Goal: Information Seeking & Learning: Find specific fact

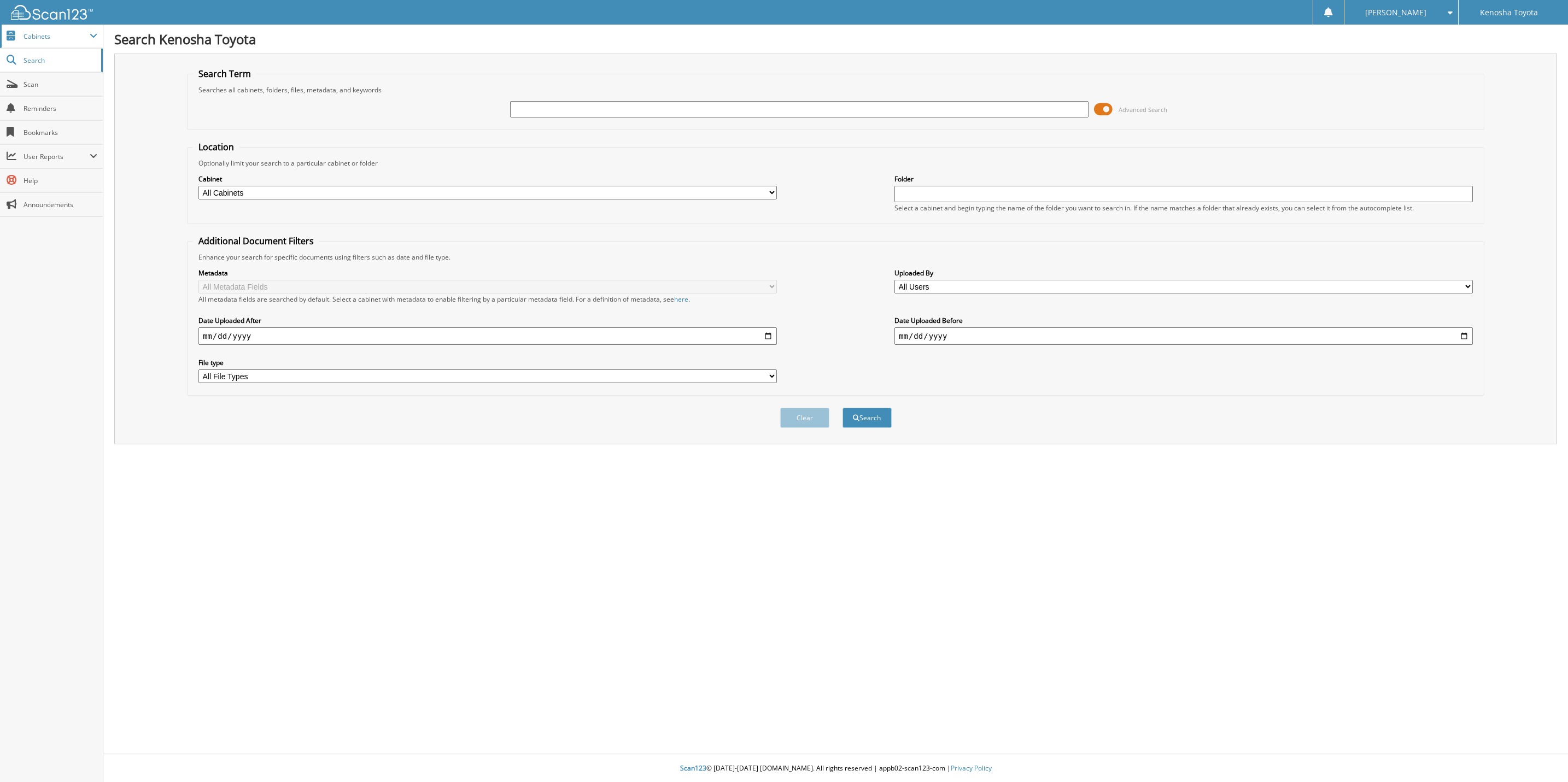
click at [63, 42] on span "Cabinets" at bounding box center [51, 36] width 103 height 23
click at [48, 36] on span "Cabinets" at bounding box center [56, 37] width 66 height 10
click at [42, 83] on span "Scan" at bounding box center [60, 85] width 74 height 10
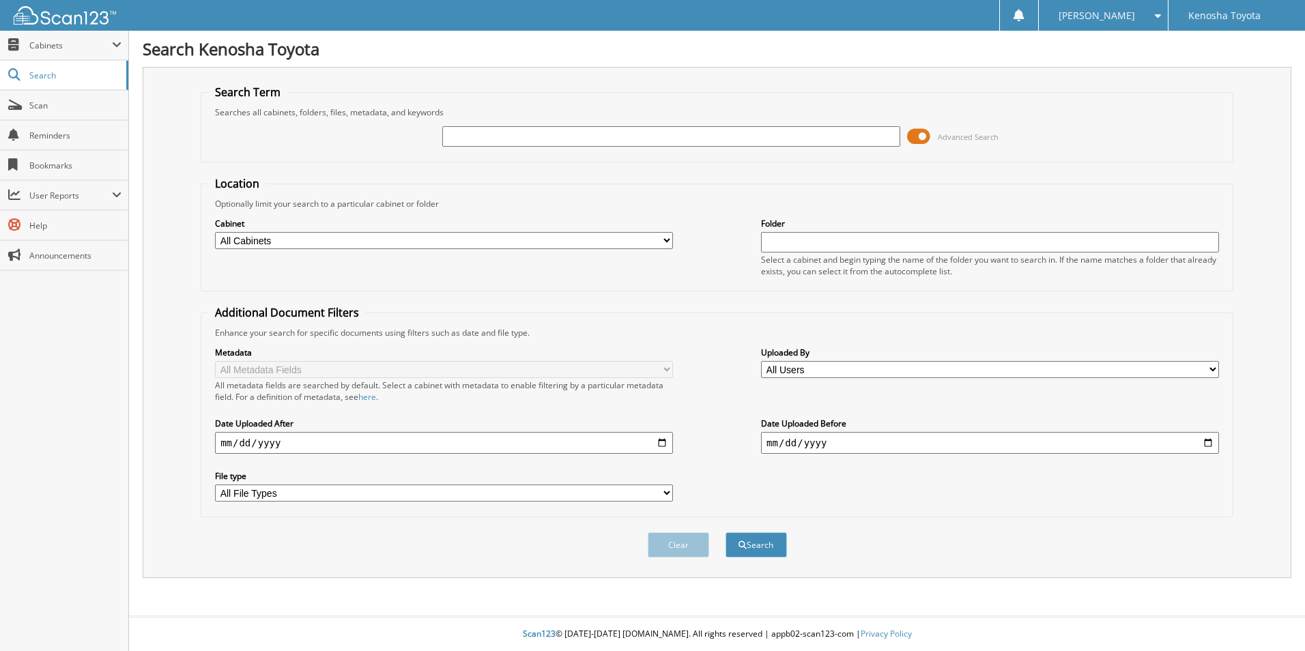
click at [505, 144] on input "text" at bounding box center [671, 136] width 458 height 20
click at [87, 102] on span "Scan" at bounding box center [75, 106] width 92 height 12
click at [924, 142] on span at bounding box center [918, 136] width 23 height 20
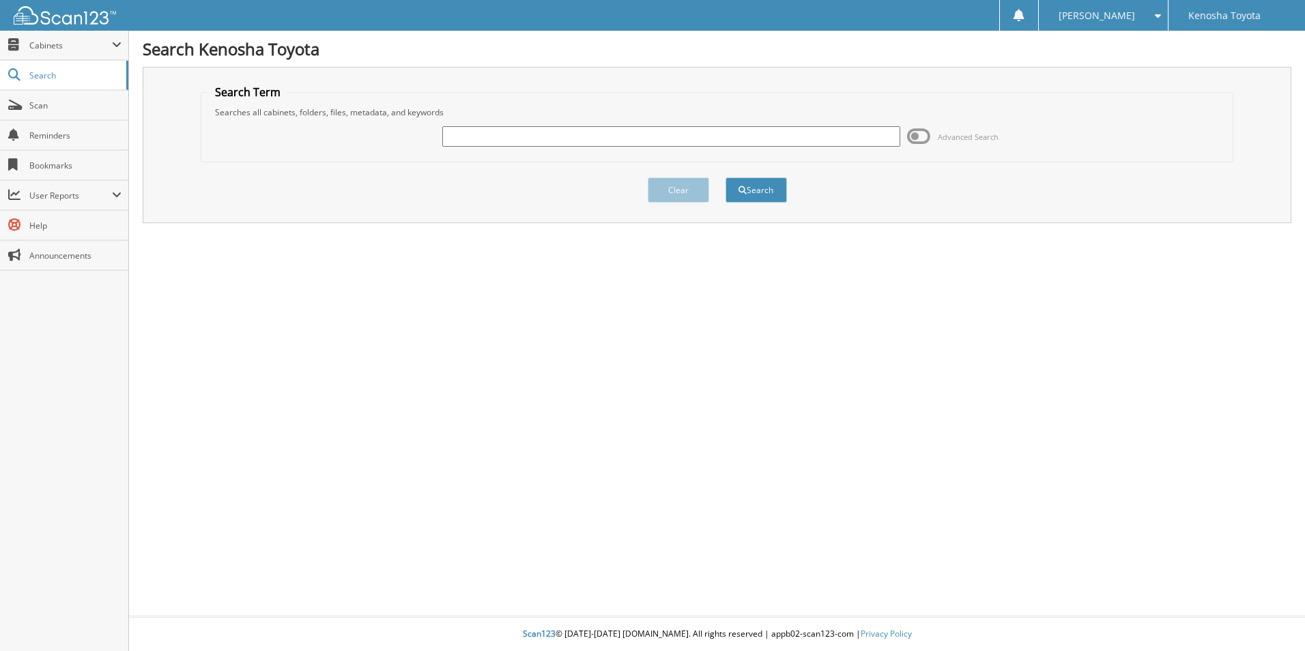
click at [776, 144] on input "text" at bounding box center [671, 136] width 458 height 20
type input "6073539"
click at [726, 178] on button "Search" at bounding box center [756, 190] width 61 height 25
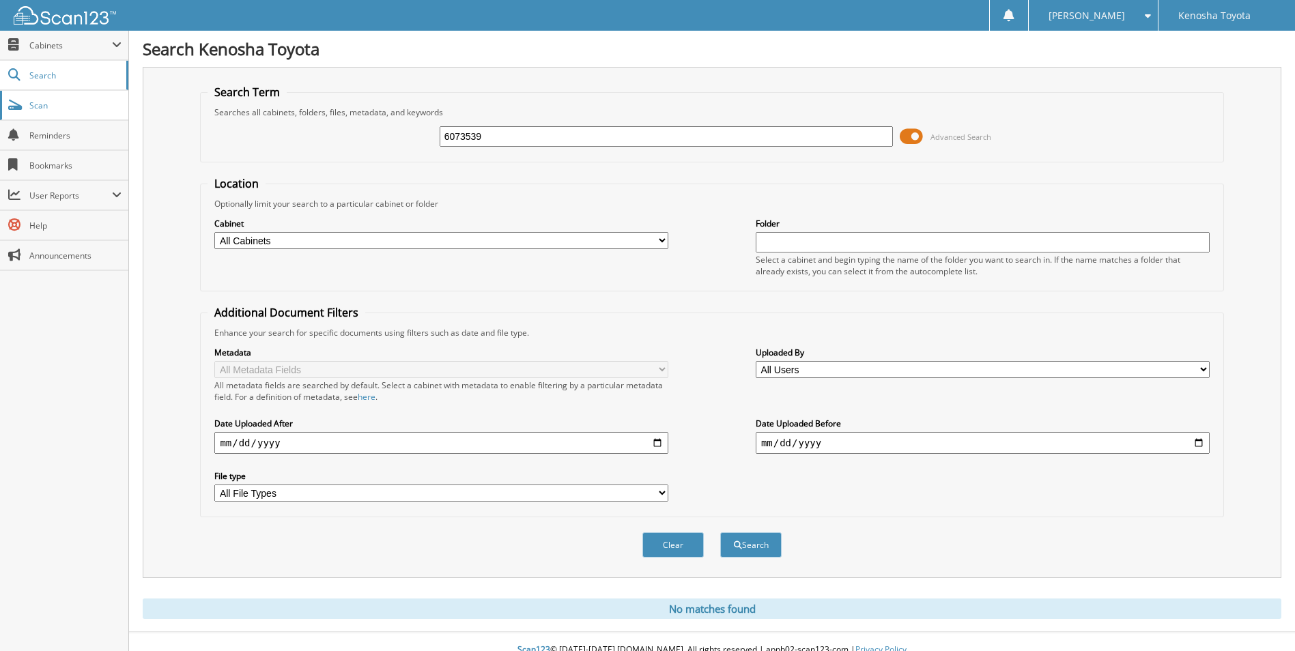
click at [12, 92] on link "Scan" at bounding box center [64, 105] width 128 height 29
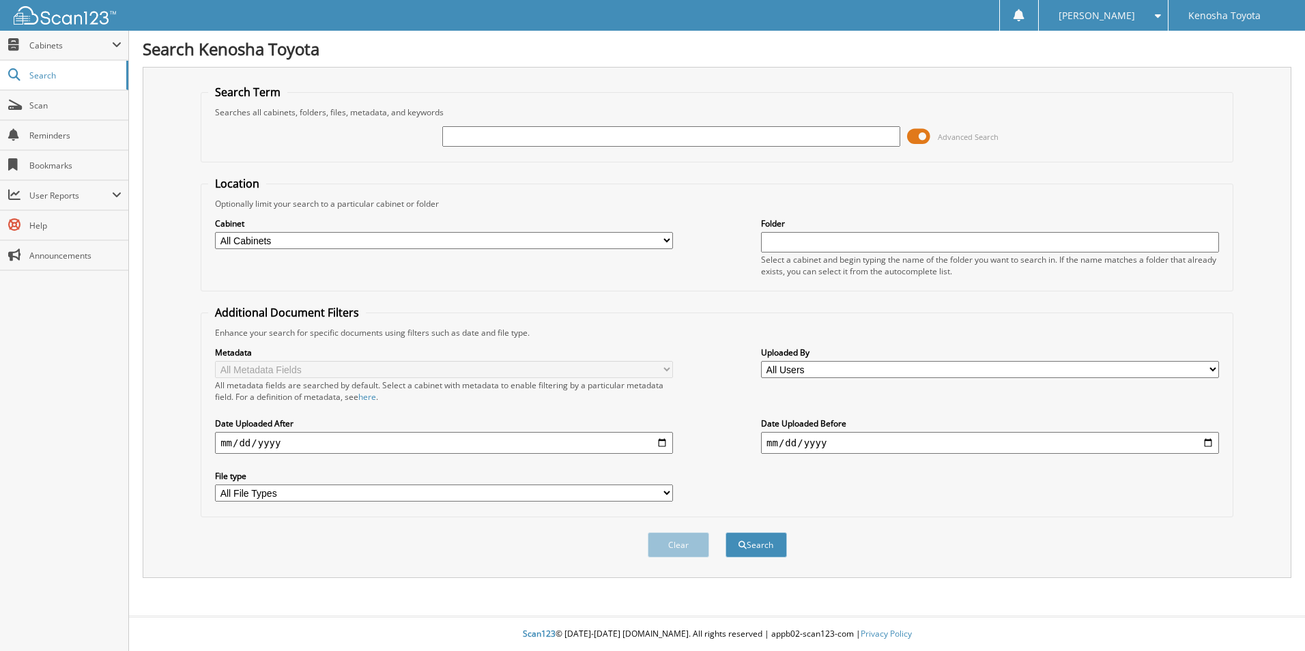
click at [655, 130] on input "text" at bounding box center [671, 136] width 458 height 20
type input "6073539"
click at [726, 533] on button "Search" at bounding box center [756, 545] width 61 height 25
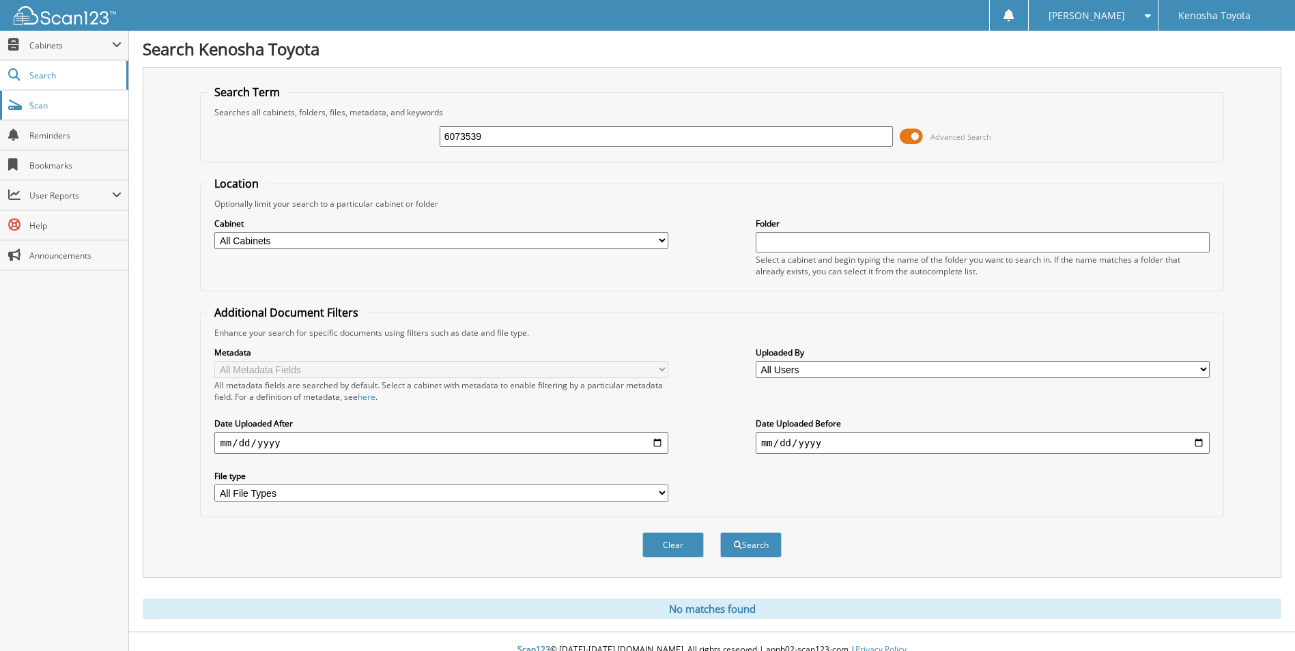
click at [113, 112] on link "Scan" at bounding box center [64, 105] width 128 height 29
